Goal: Transaction & Acquisition: Purchase product/service

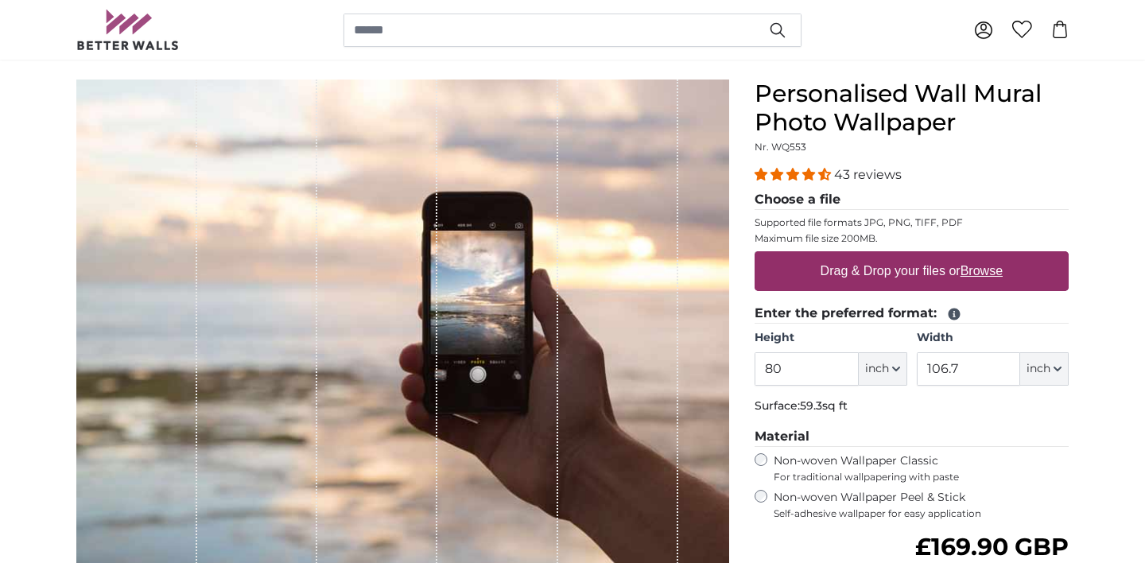
scroll to position [122, 0]
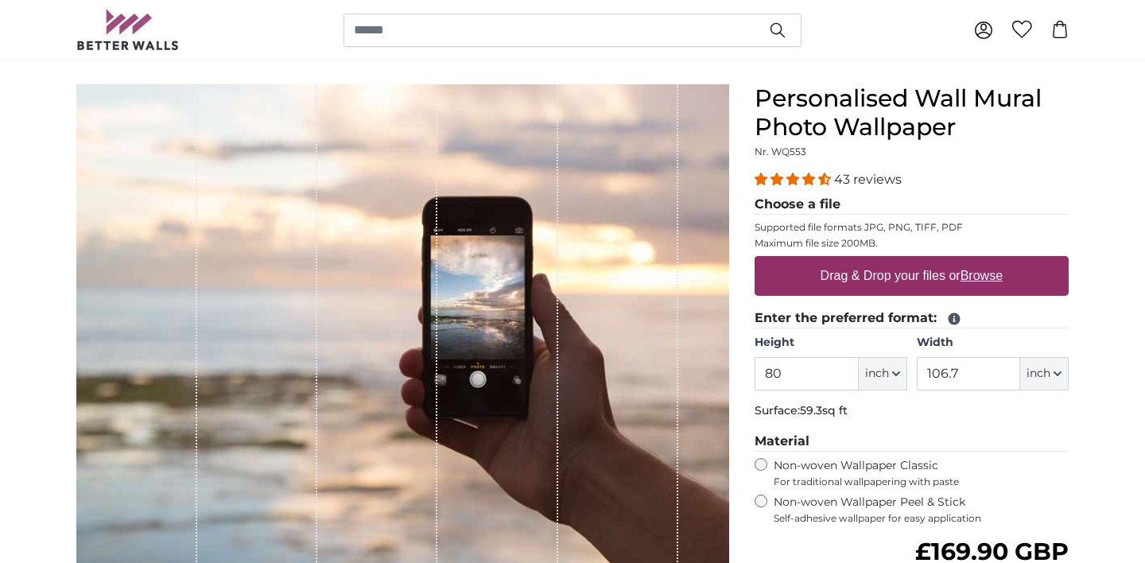
click at [656, 368] on div "1 of 1" at bounding box center [618, 329] width 120 height 490
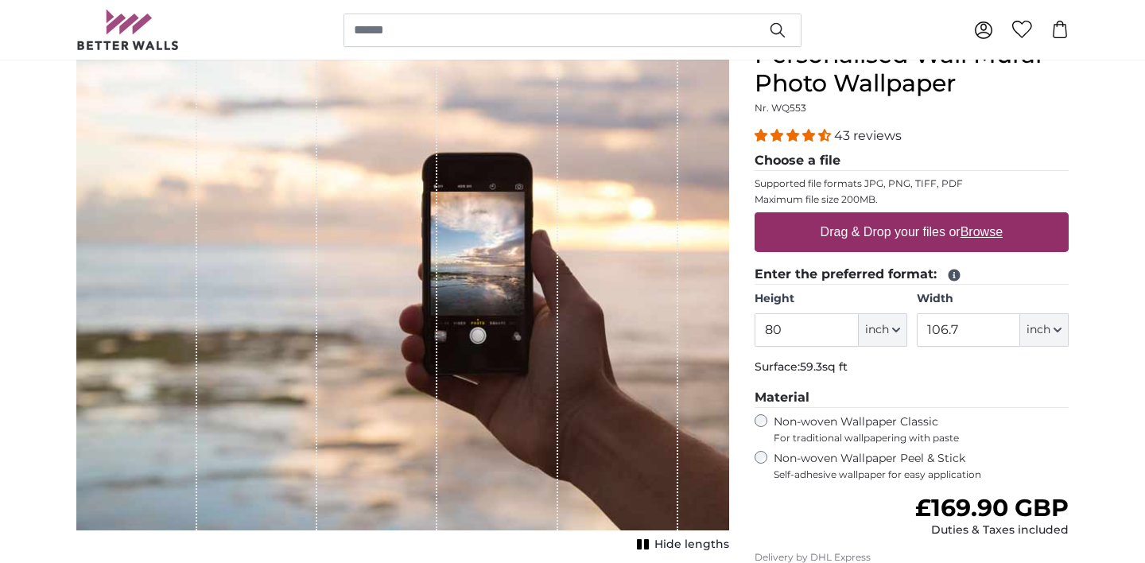
scroll to position [168, 0]
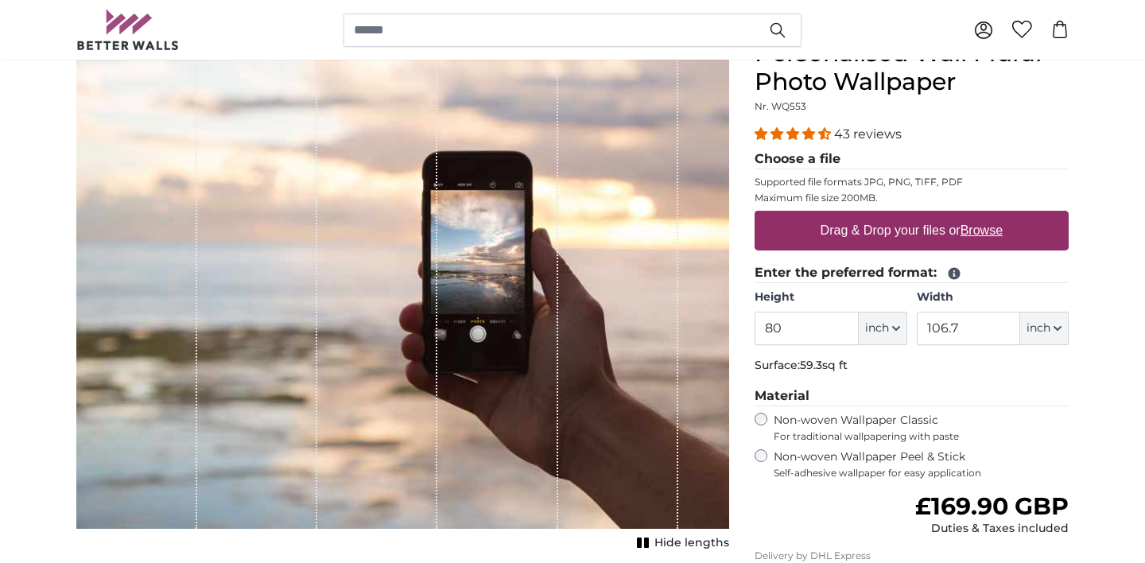
click at [896, 328] on icon "button" at bounding box center [896, 328] width 6 height 3
click at [863, 367] on link "Centimeter (cm)" at bounding box center [883, 370] width 140 height 29
type input "203.2"
type input "271.1"
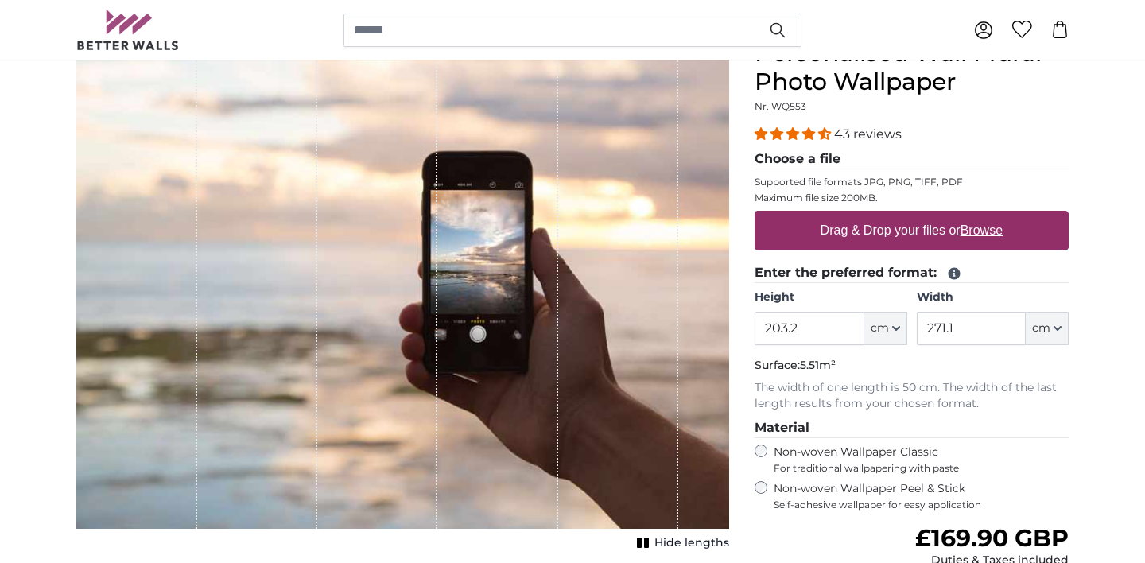
click at [1060, 329] on icon "button" at bounding box center [1058, 328] width 8 height 8
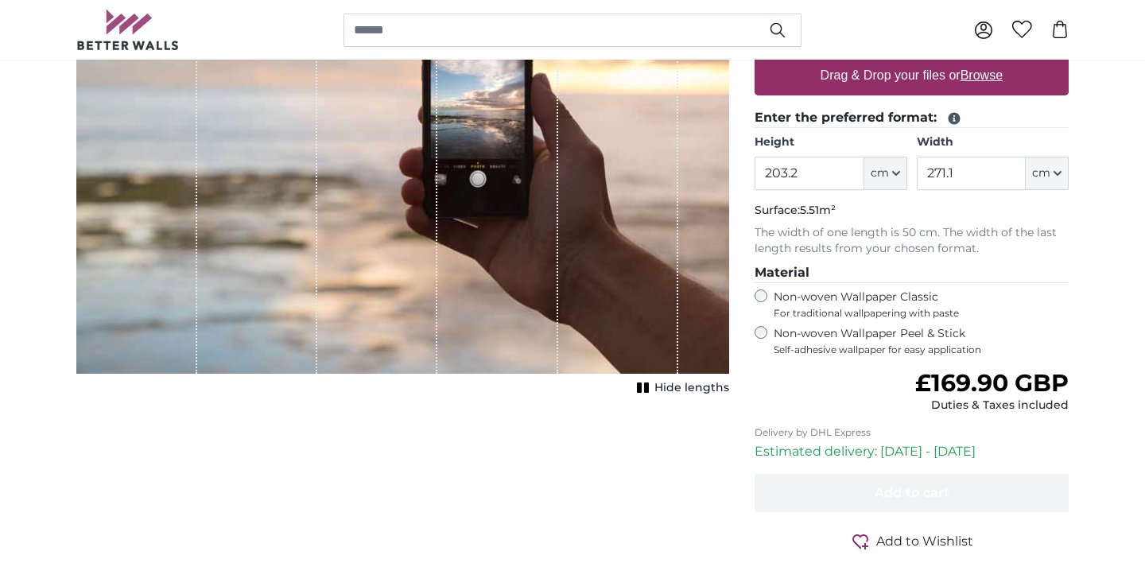
scroll to position [324, 0]
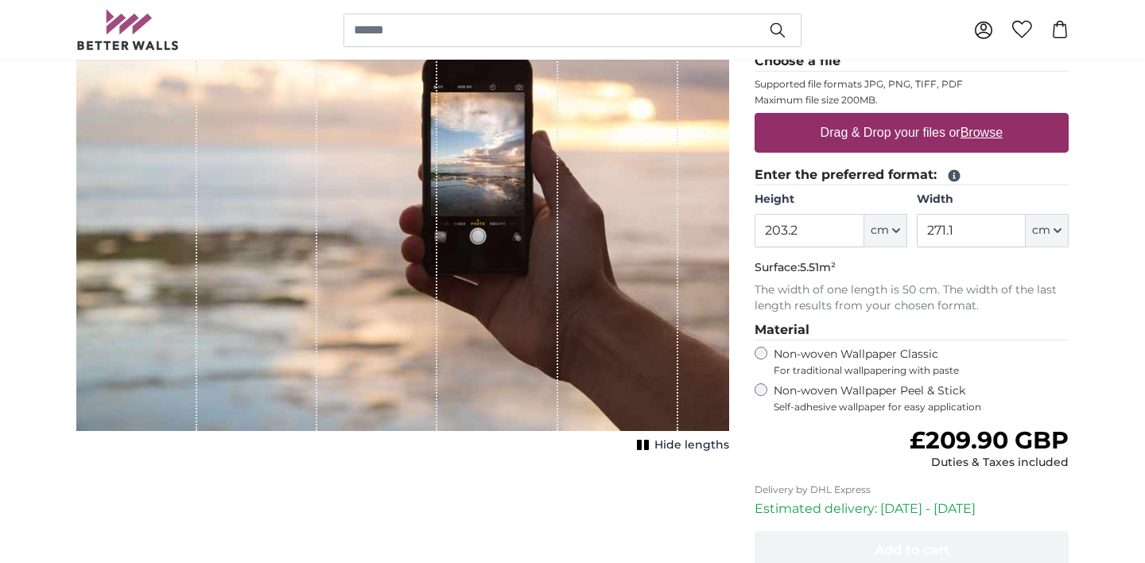
scroll to position [268, 0]
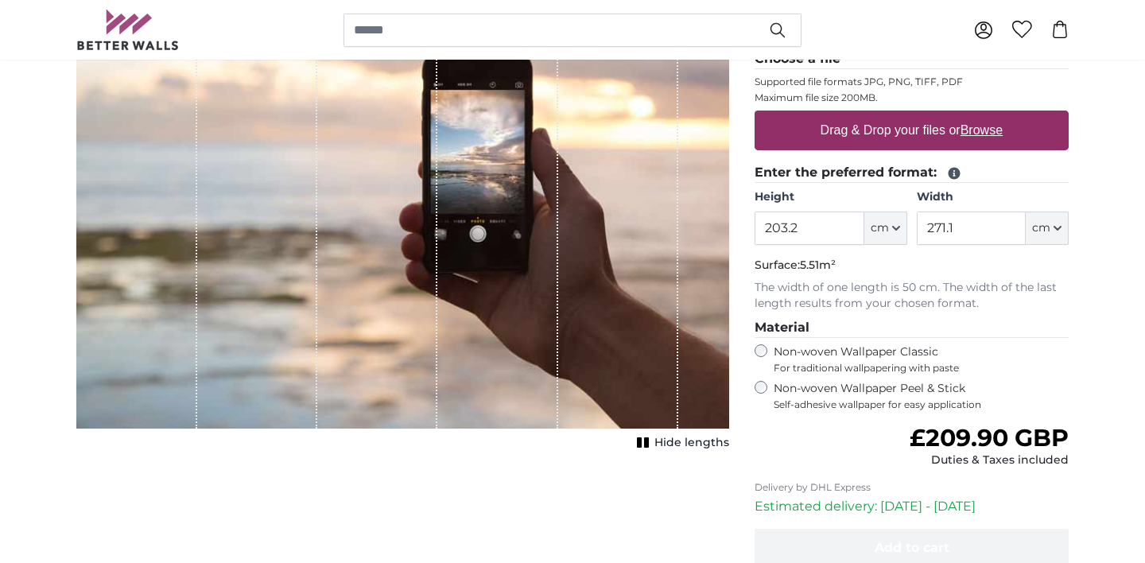
click at [898, 230] on icon "button" at bounding box center [896, 228] width 8 height 8
click at [857, 329] on link "Feet (ft. in.)" at bounding box center [886, 327] width 140 height 29
type input "6"
type input "*"
type input "8"
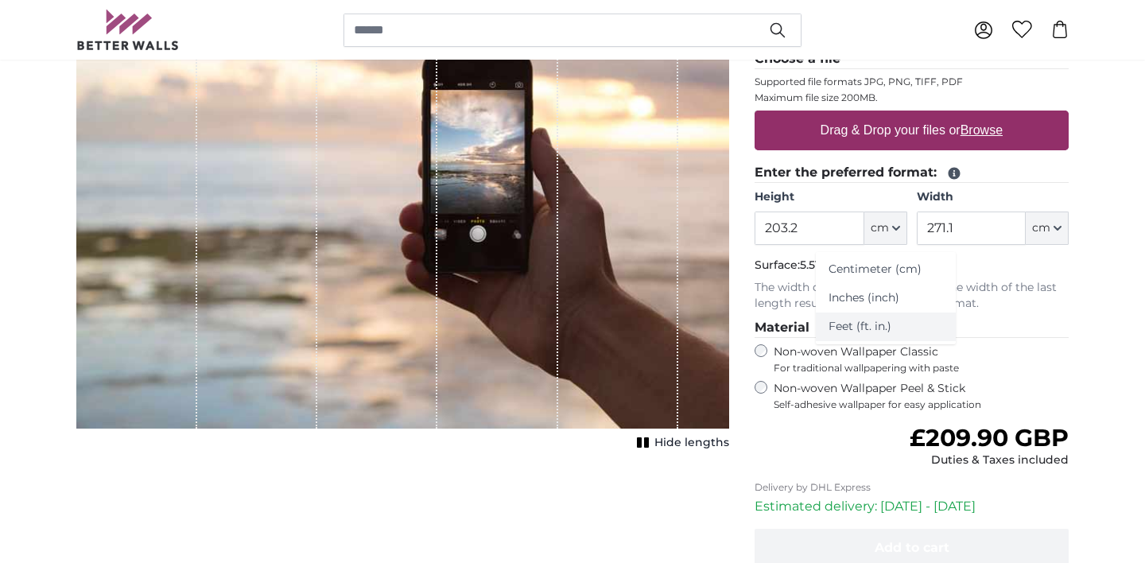
type input "****"
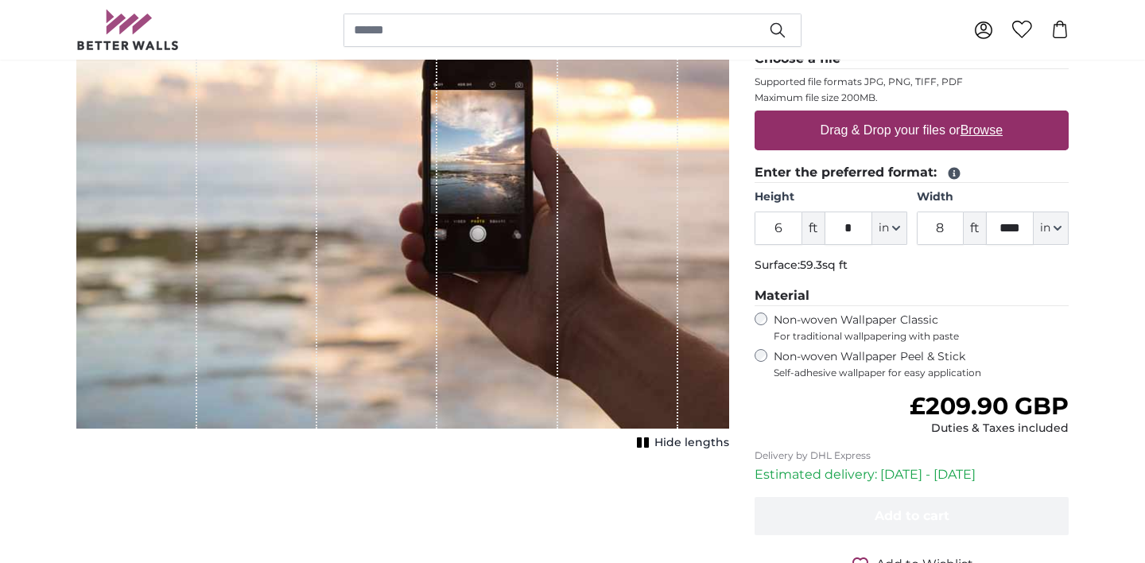
click at [893, 227] on icon "button" at bounding box center [896, 228] width 6 height 3
click at [863, 274] on link "Centimeter (cm)" at bounding box center [890, 269] width 140 height 29
type input "203.2"
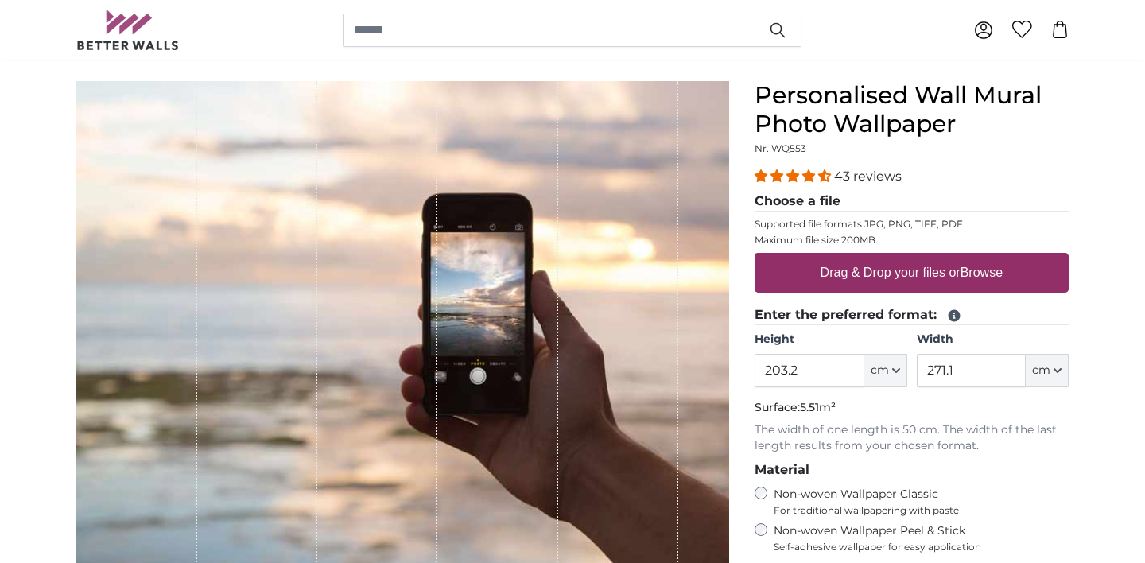
scroll to position [159, 0]
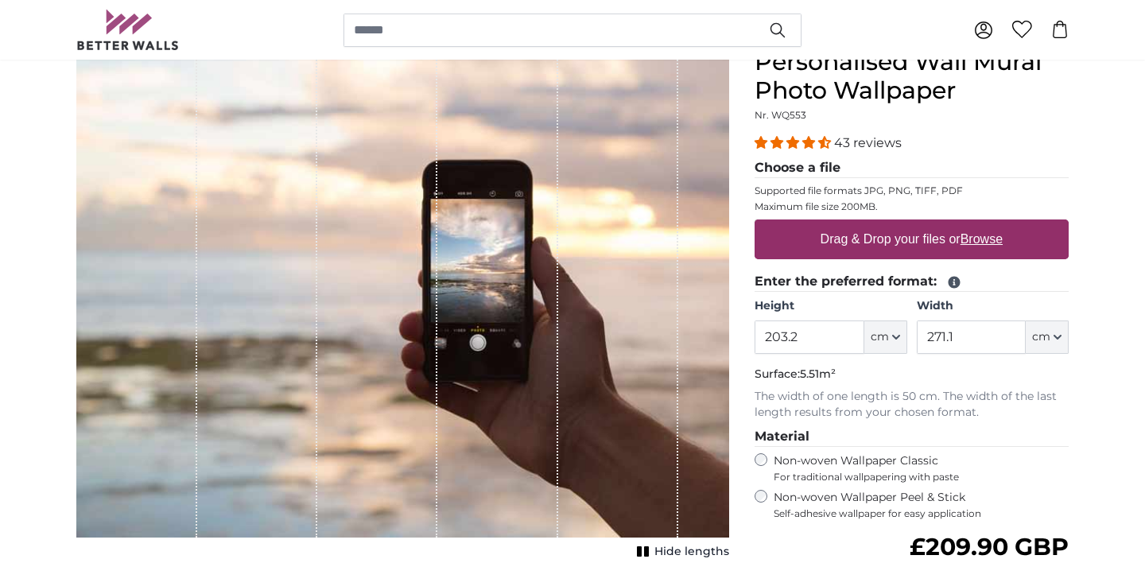
click at [1016, 280] on legend "Enter the preferred format:" at bounding box center [912, 282] width 314 height 20
click at [953, 281] on icon at bounding box center [954, 282] width 14 height 14
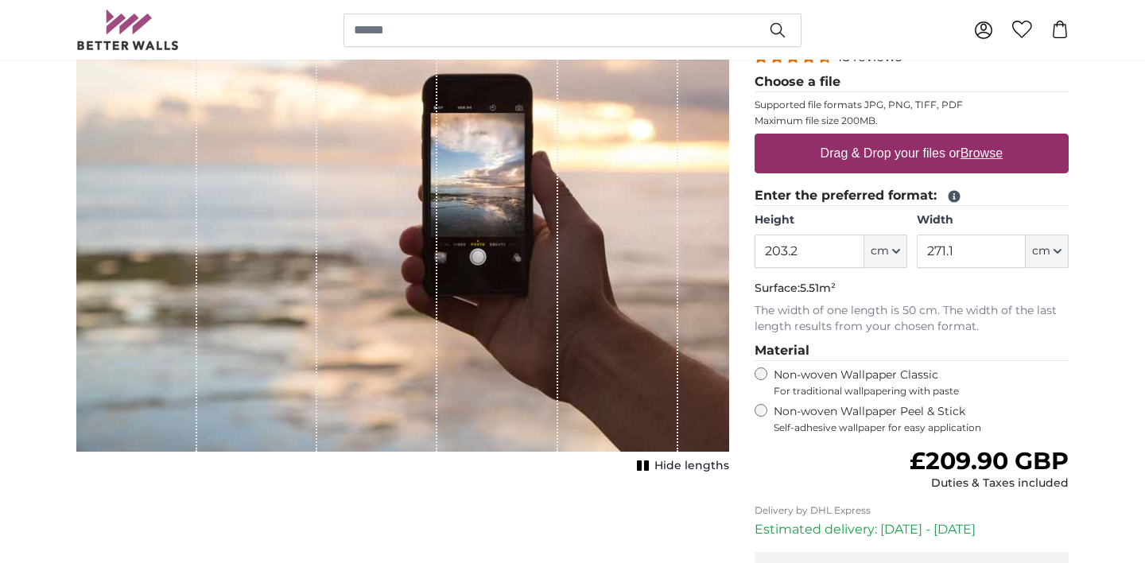
scroll to position [247, 0]
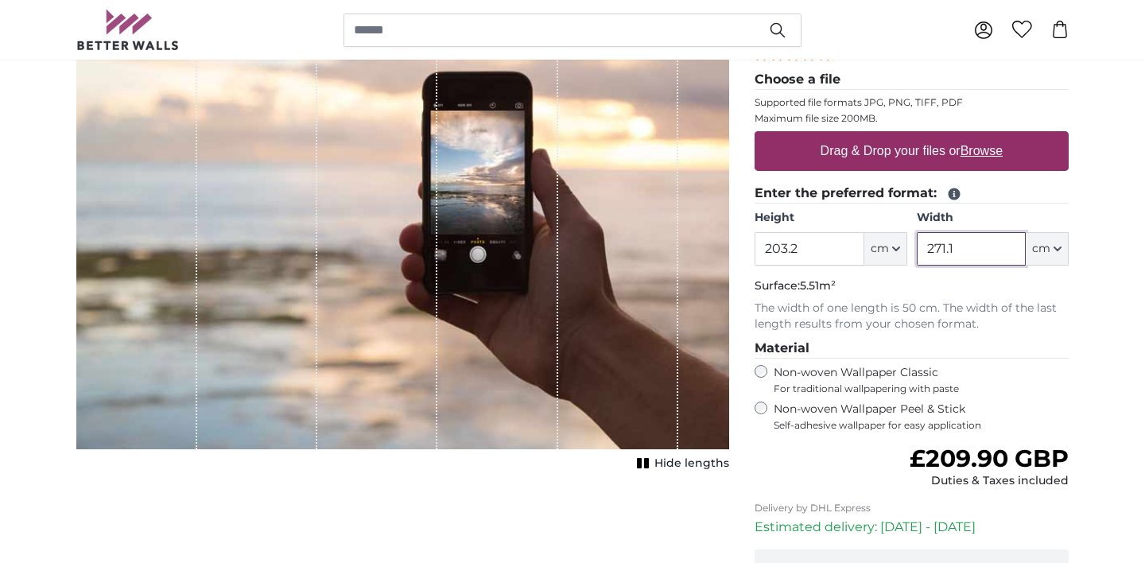
click at [962, 248] on input "271.1" at bounding box center [971, 248] width 109 height 33
type input "2"
type input "300"
click at [814, 252] on input "203.2" at bounding box center [809, 248] width 109 height 33
type input "220"
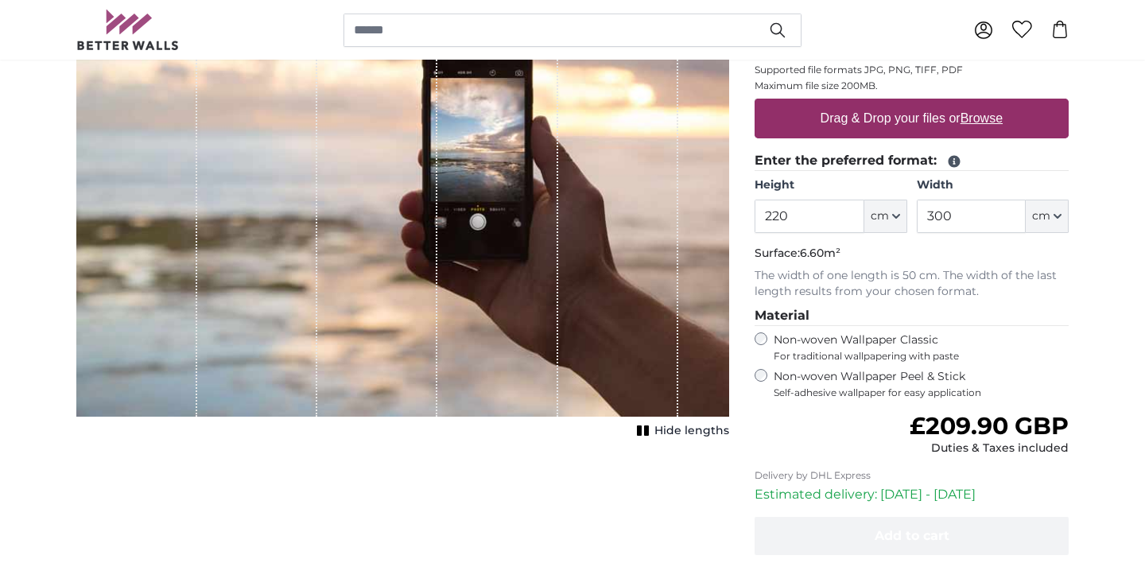
scroll to position [280, 0]
click at [642, 429] on rect "1 of 1" at bounding box center [639, 430] width 5 height 10
click at [643, 429] on rect "1 of 1" at bounding box center [641, 430] width 5 height 10
click at [979, 215] on input "300" at bounding box center [971, 216] width 109 height 33
type input "320"
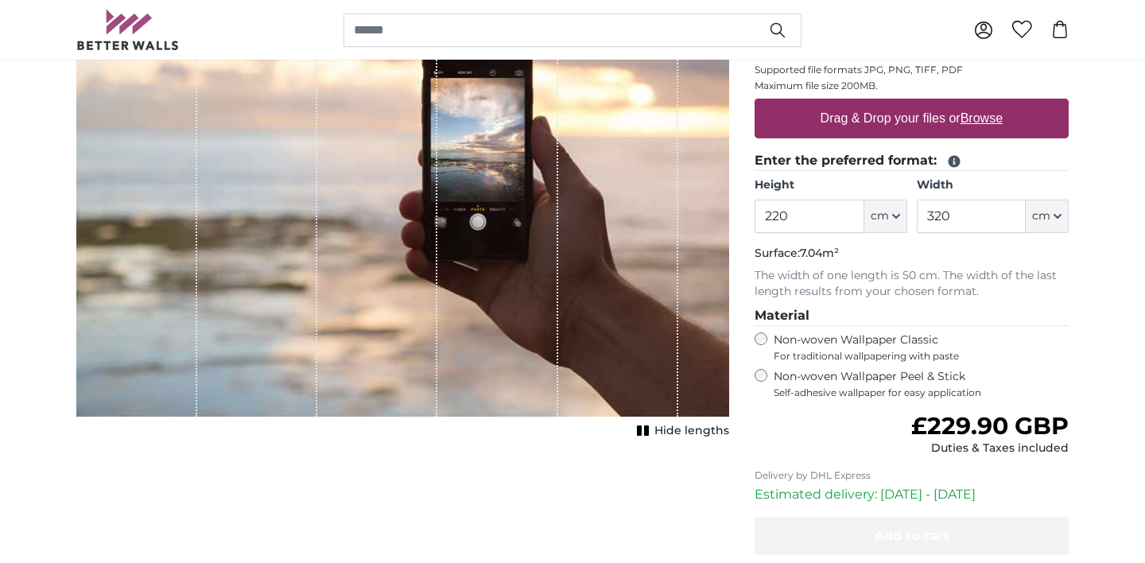
click at [1066, 254] on p "Surface: 7.04m²" at bounding box center [912, 254] width 314 height 16
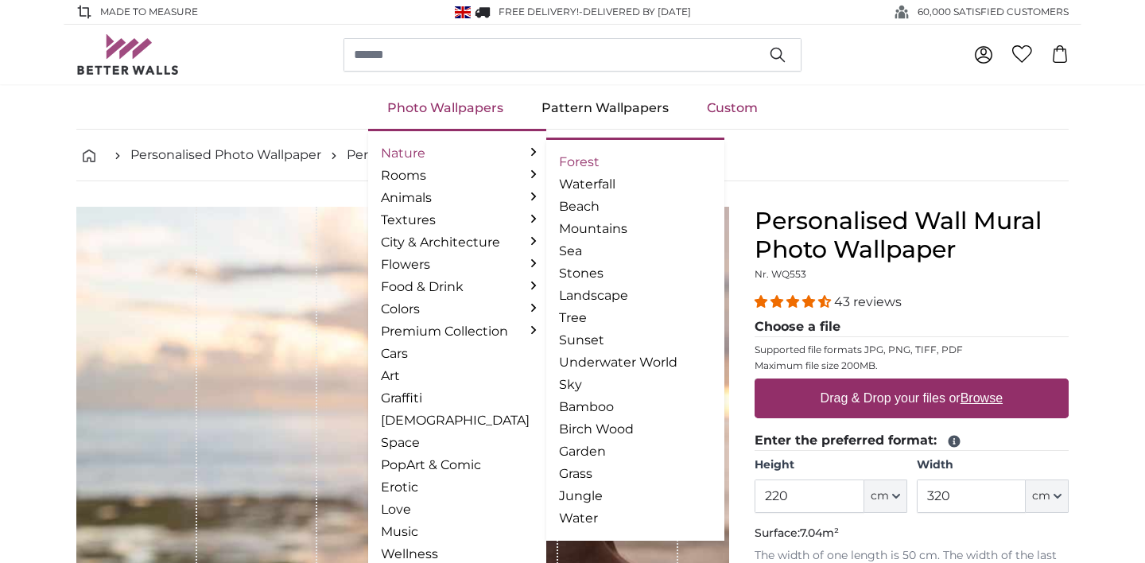
click at [585, 164] on link "Forest" at bounding box center [635, 162] width 153 height 19
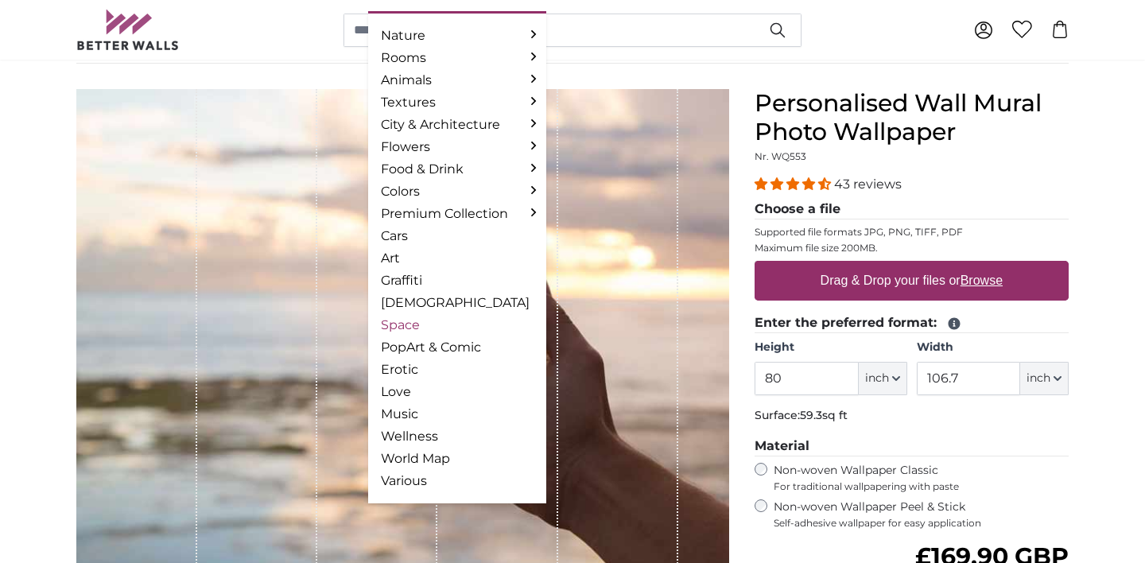
scroll to position [126, 0]
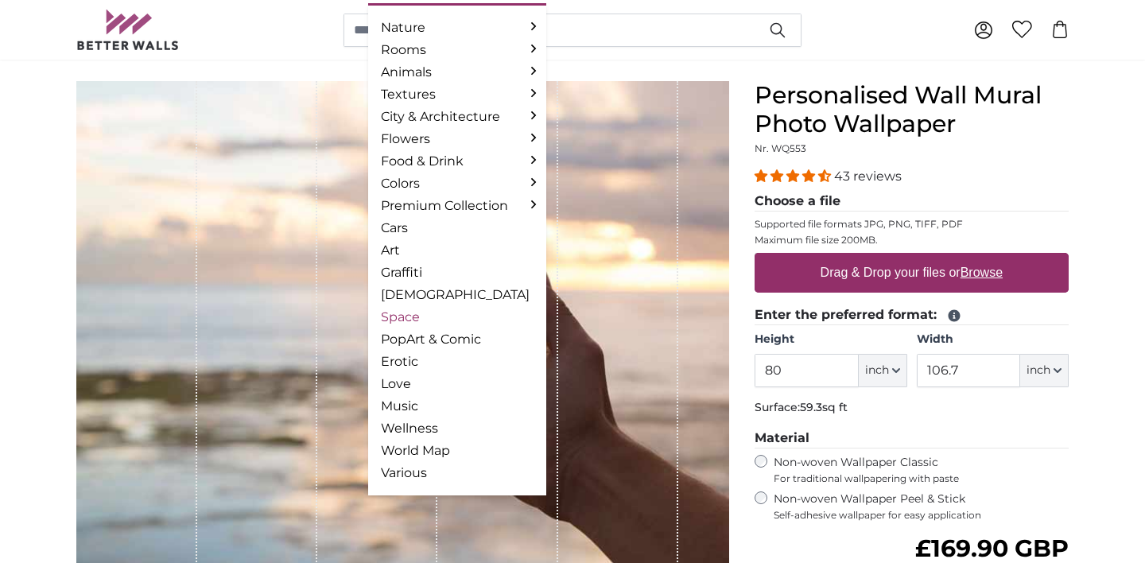
click at [406, 319] on link "Space" at bounding box center [457, 317] width 153 height 19
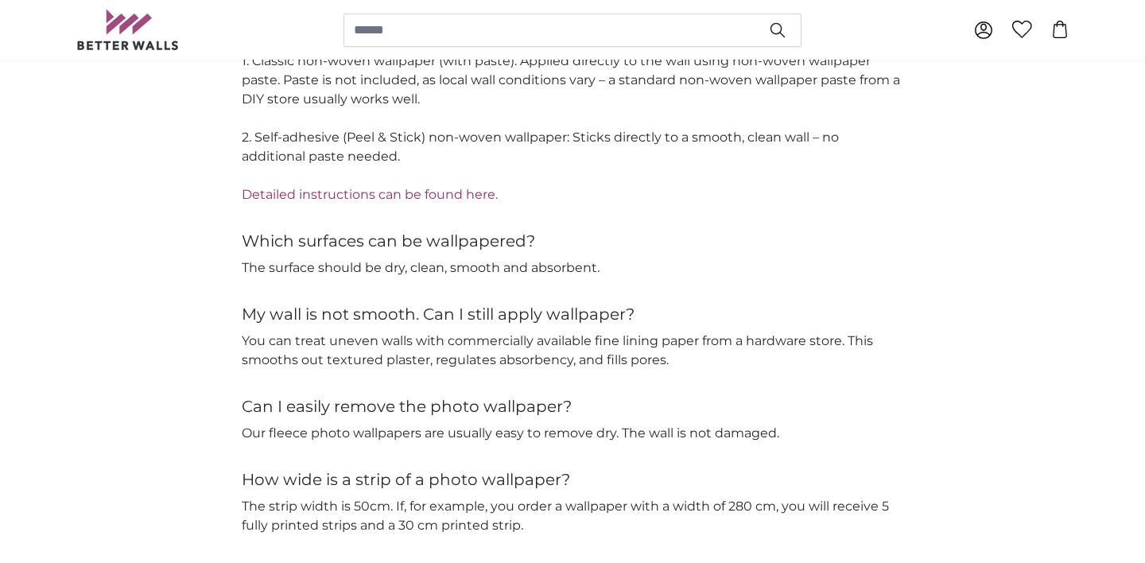
scroll to position [2396, 0]
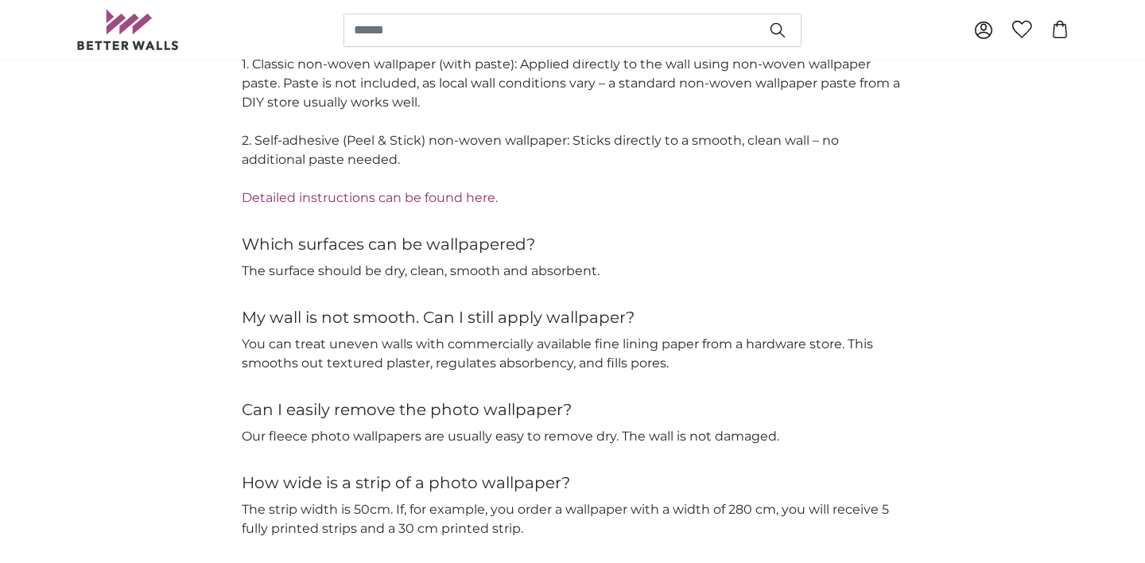
click at [453, 190] on link "Detailed instructions can be found here." at bounding box center [370, 197] width 256 height 15
